Goal: Task Accomplishment & Management: Use online tool/utility

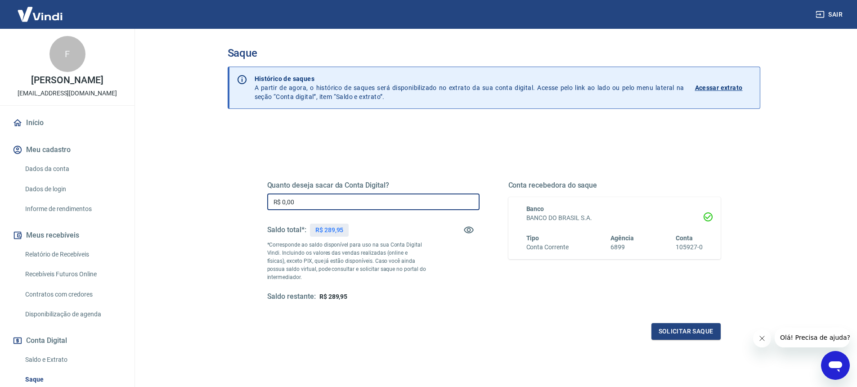
click at [307, 201] on input "R$ 0,00" at bounding box center [373, 202] width 212 height 17
type input "R$ 289,00"
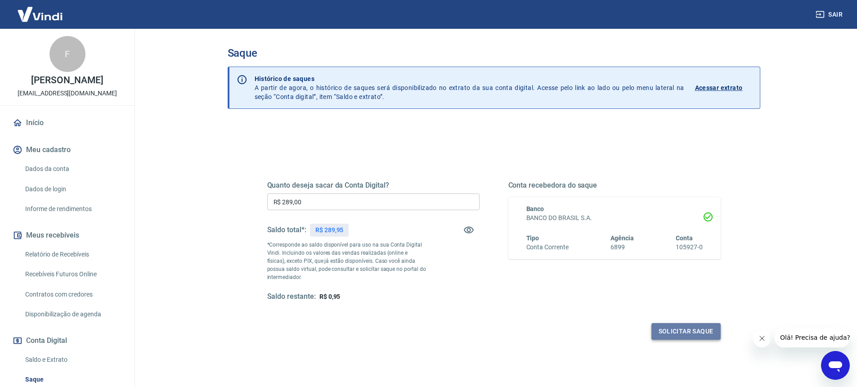
click at [698, 330] on button "Solicitar saque" at bounding box center [686, 331] width 69 height 17
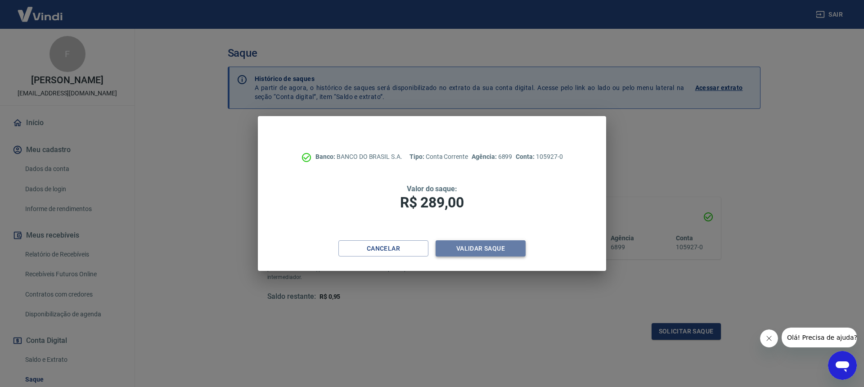
click at [503, 250] on button "Validar saque" at bounding box center [481, 248] width 90 height 17
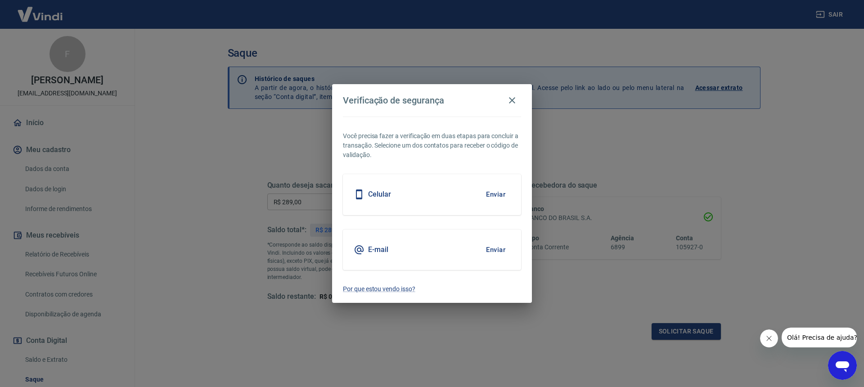
click at [493, 195] on button "Enviar" at bounding box center [495, 194] width 29 height 19
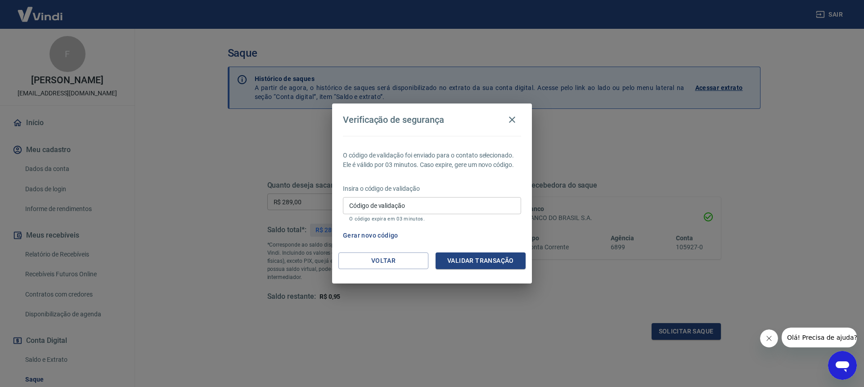
click at [452, 203] on input "Código de validação" at bounding box center [432, 205] width 178 height 17
type input "3"
type input "374083"
click at [498, 259] on button "Validar transação" at bounding box center [481, 261] width 90 height 17
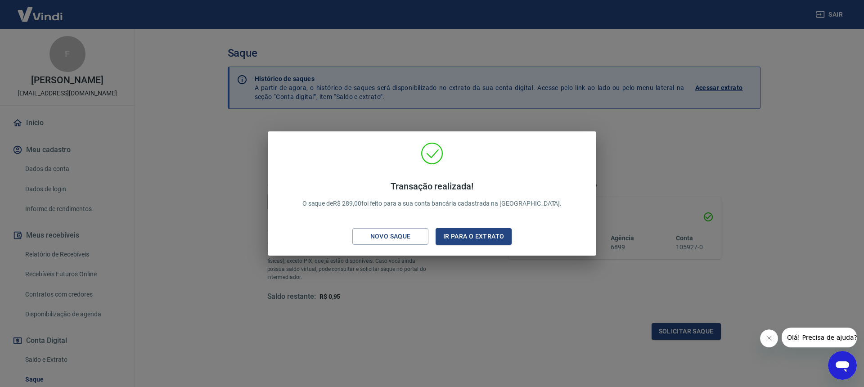
click at [768, 340] on icon "Fechar mensagem da empresa" at bounding box center [769, 338] width 5 height 5
